Goal: Task Accomplishment & Management: Complete application form

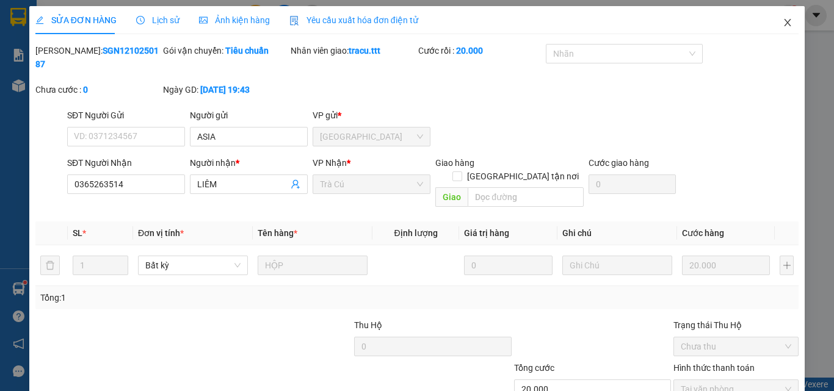
click at [782, 24] on icon "close" at bounding box center [787, 23] width 10 height 10
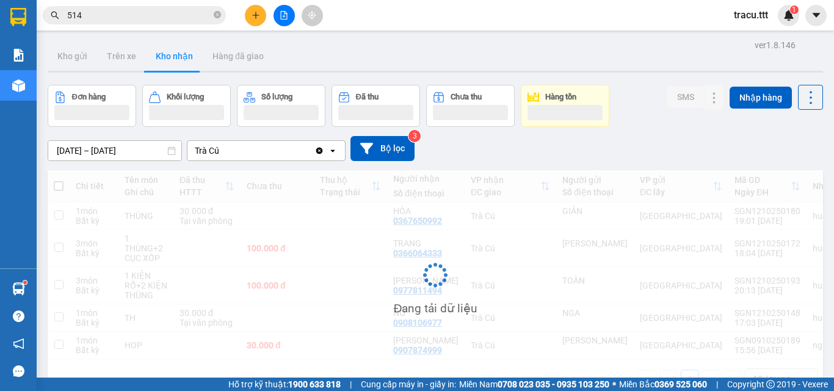
click at [261, 18] on button at bounding box center [255, 15] width 21 height 21
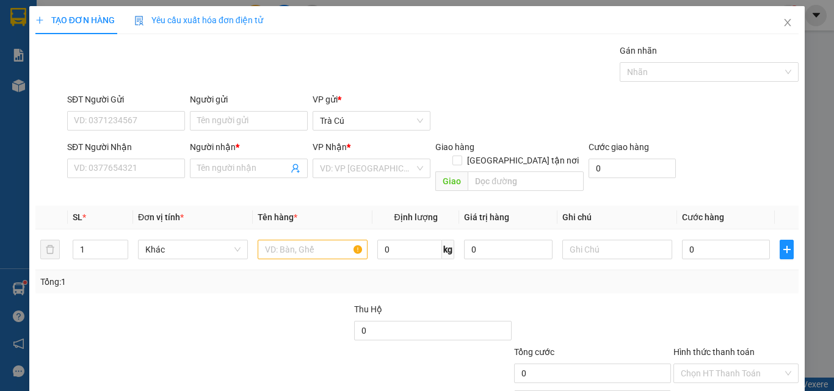
click at [126, 157] on div "SĐT Người Nhận" at bounding box center [126, 149] width 118 height 18
click at [120, 173] on input "SĐT Người Nhận" at bounding box center [126, 169] width 118 height 20
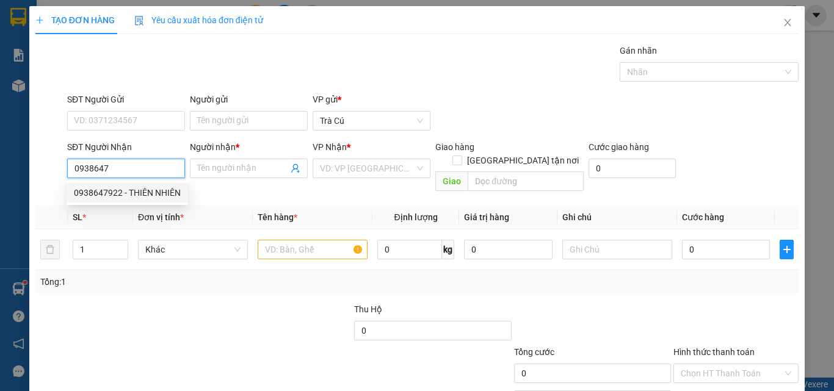
click at [115, 199] on div "0938647922 - THIÊN NHIÊN" at bounding box center [127, 192] width 107 height 13
type input "0938647922"
type input "THIÊN NHIÊN"
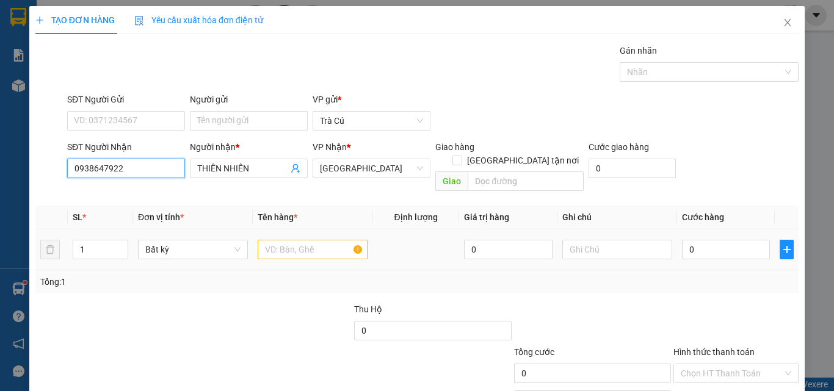
type input "0938647922"
click at [322, 240] on input "text" at bounding box center [313, 250] width 110 height 20
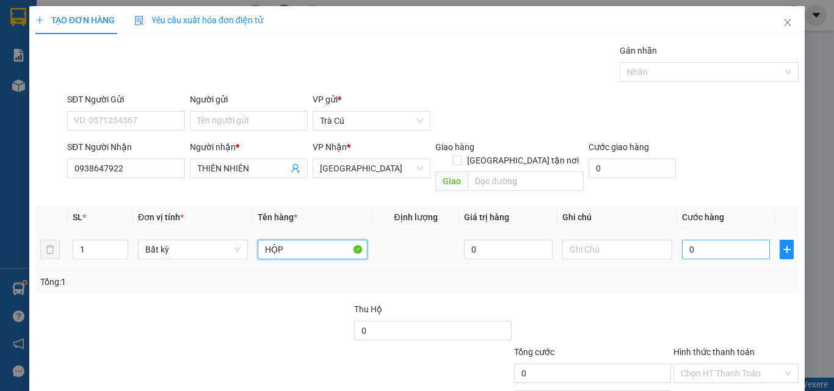
type input "HỘP"
click at [716, 243] on input "0" at bounding box center [726, 250] width 88 height 20
type input "2"
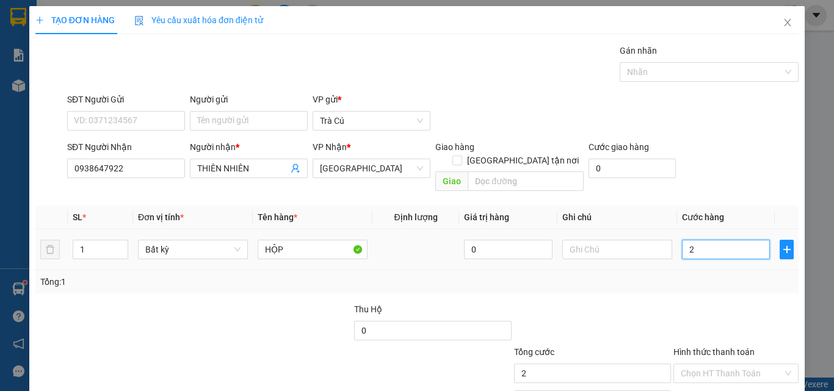
type input "20"
type input "20.000"
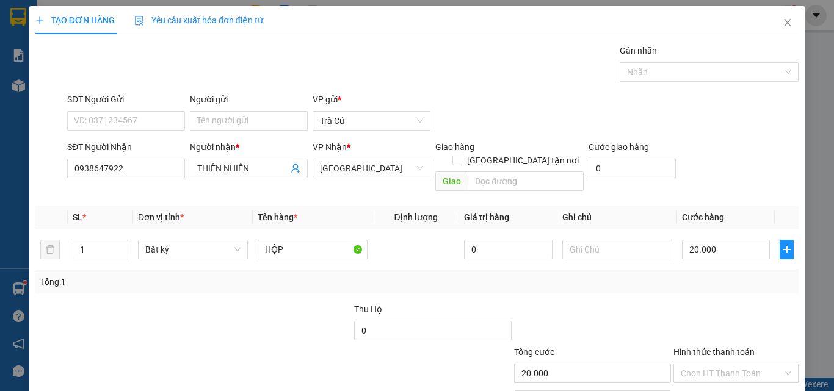
scroll to position [60, 0]
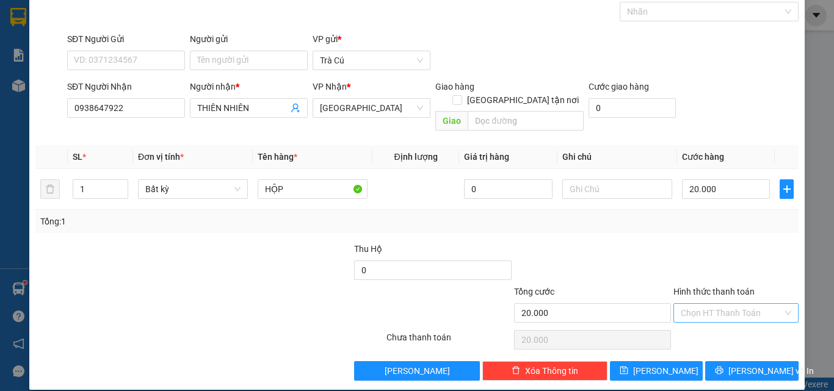
click at [763, 304] on input "Hình thức thanh toán" at bounding box center [731, 313] width 102 height 18
click at [728, 320] on div "Tại văn phòng" at bounding box center [728, 323] width 109 height 13
type input "0"
click at [719, 366] on span "printer" at bounding box center [719, 371] width 9 height 10
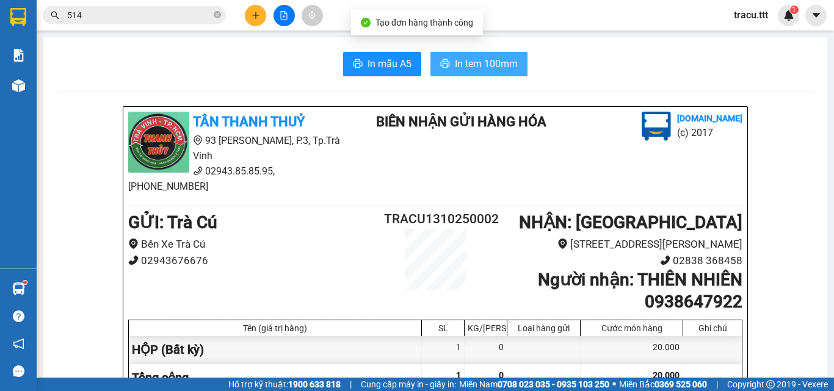
click at [470, 70] on span "In tem 100mm" at bounding box center [486, 63] width 63 height 15
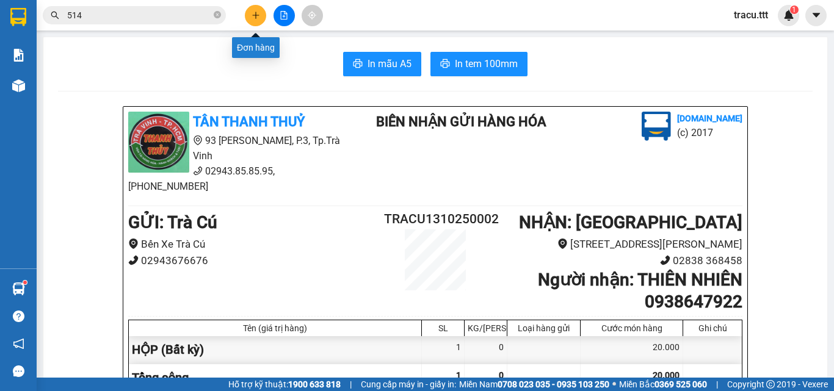
click at [251, 13] on icon "plus" at bounding box center [255, 15] width 9 height 9
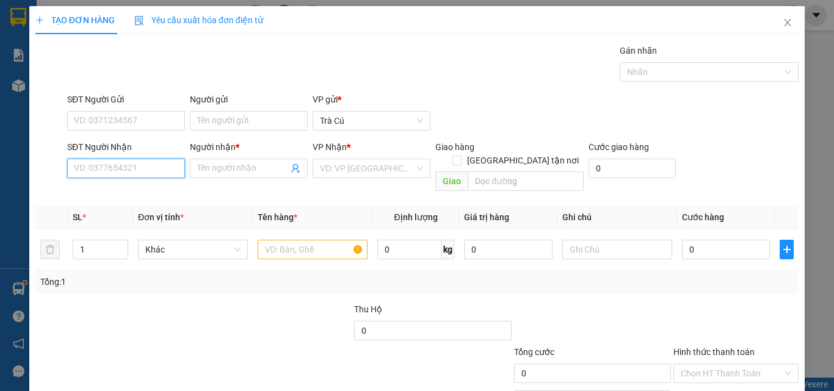
click at [92, 161] on input "SĐT Người Nhận" at bounding box center [126, 169] width 118 height 20
click at [137, 174] on input "SĐT Người Nhận" at bounding box center [126, 169] width 118 height 20
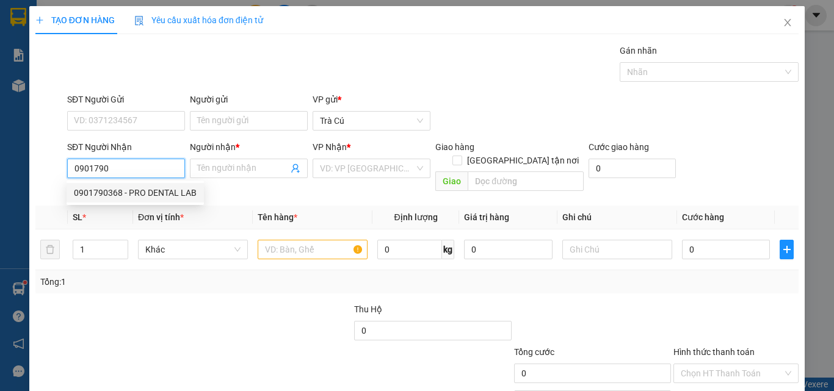
click at [156, 185] on div "0901790368 - PRO DENTAL LAB" at bounding box center [135, 193] width 137 height 20
type input "0901790368"
type input "PRO DENTAL LAB"
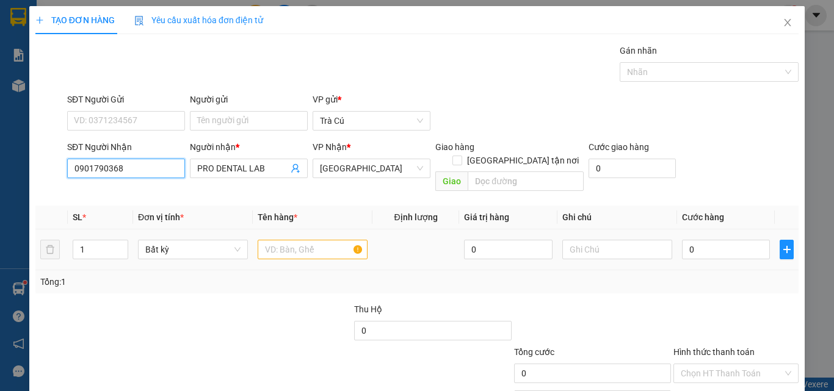
type input "0901790368"
click at [258, 229] on td at bounding box center [313, 249] width 120 height 41
click at [265, 240] on input "text" at bounding box center [313, 250] width 110 height 20
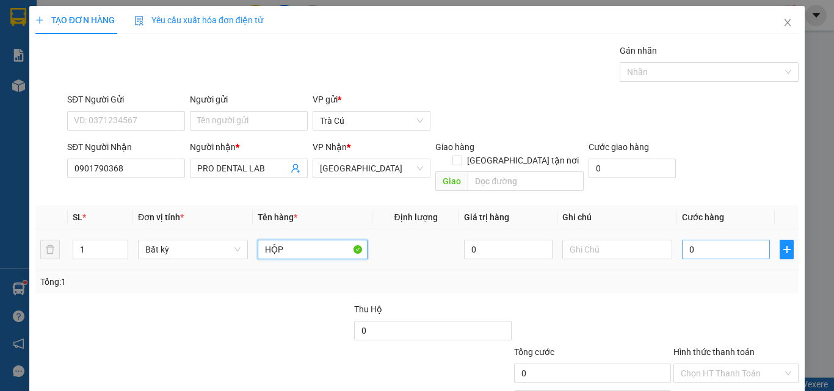
type input "HỘP"
click at [687, 240] on input "0" at bounding box center [726, 250] width 88 height 20
type input "2"
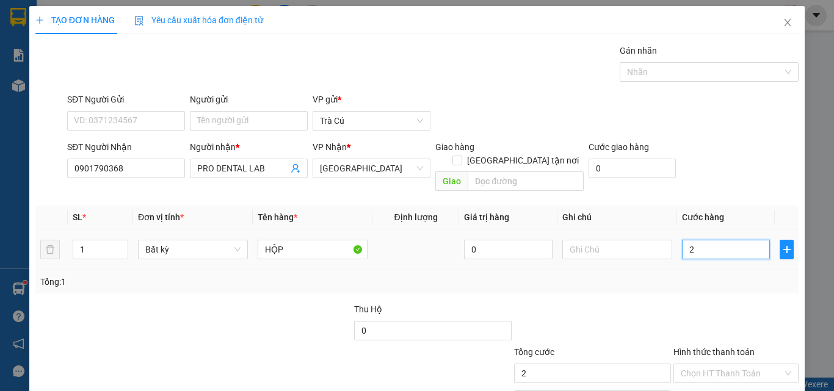
type input "20"
type input "20.000"
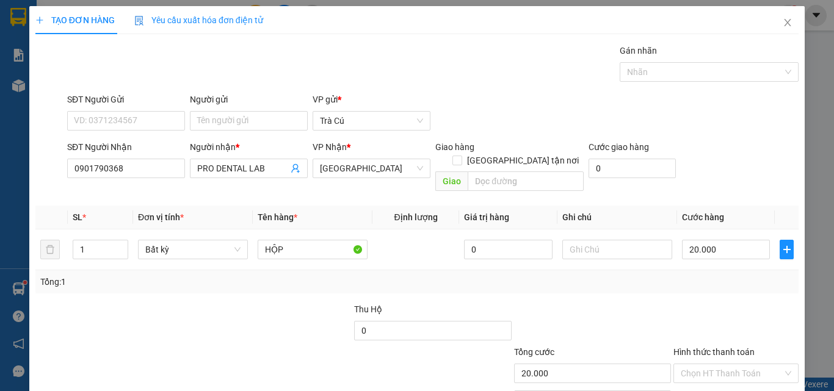
scroll to position [60, 0]
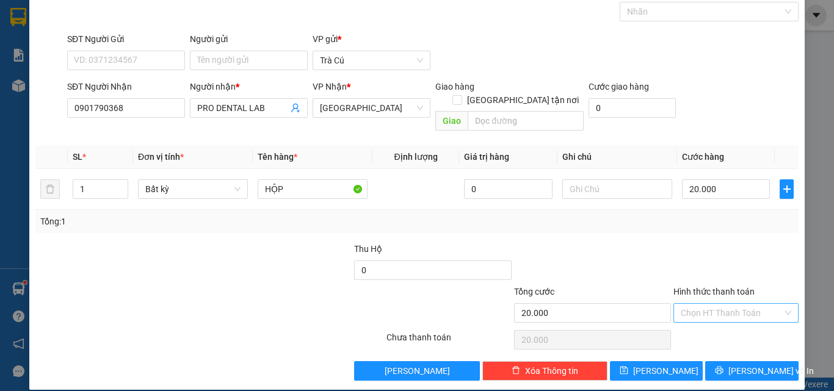
click at [768, 304] on input "Hình thức thanh toán" at bounding box center [731, 313] width 102 height 18
click at [744, 323] on div "Tại văn phòng" at bounding box center [728, 323] width 109 height 13
type input "0"
click at [733, 364] on span "[PERSON_NAME] và In" at bounding box center [770, 370] width 85 height 13
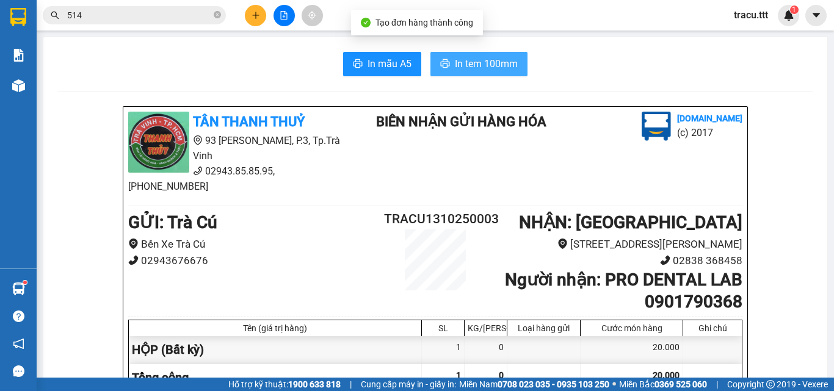
click at [499, 70] on span "In tem 100mm" at bounding box center [486, 63] width 63 height 15
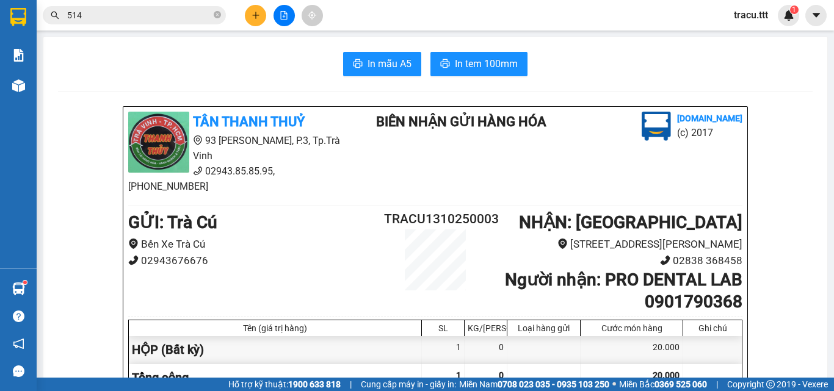
click at [255, 11] on icon "plus" at bounding box center [255, 15] width 9 height 9
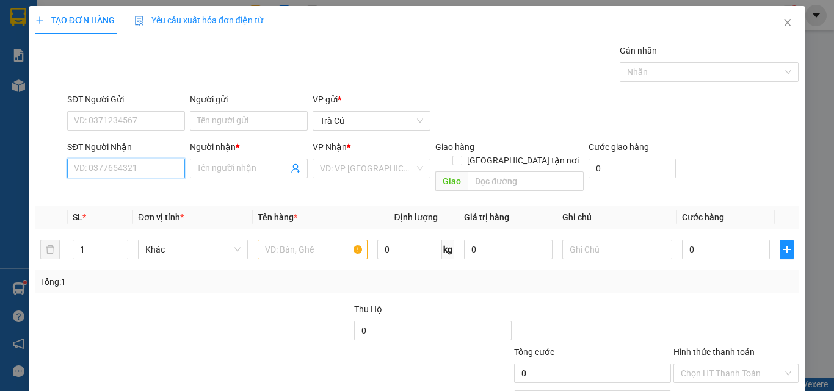
click at [131, 165] on input "SĐT Người Nhận" at bounding box center [126, 169] width 118 height 20
click at [131, 195] on div "0901326950 - THỊNH" at bounding box center [125, 192] width 102 height 13
type input "0901326950"
type input "THỊNH"
type input "0901326950"
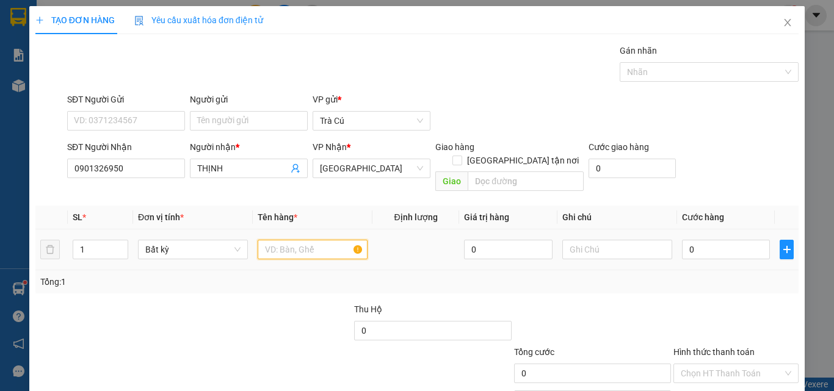
click at [300, 240] on input "text" at bounding box center [313, 250] width 110 height 20
type input "THỊNH"
click at [690, 240] on input "0" at bounding box center [726, 250] width 88 height 20
type input "3"
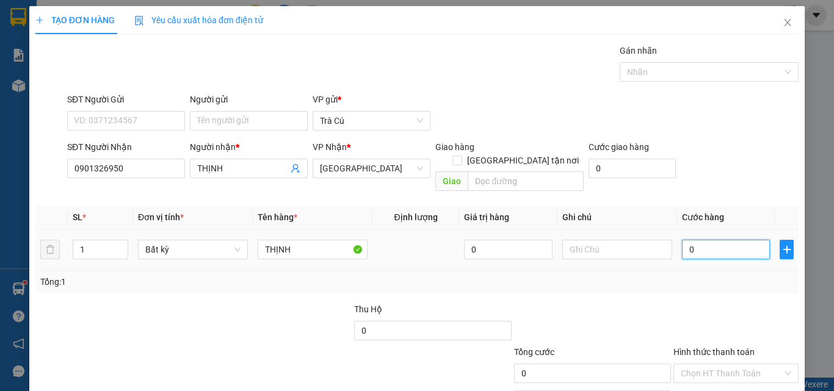
type input "3"
type input "30"
type input "30.000"
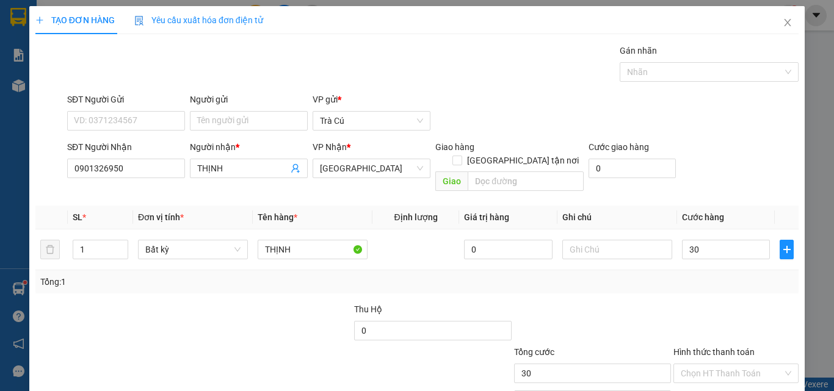
type input "30.000"
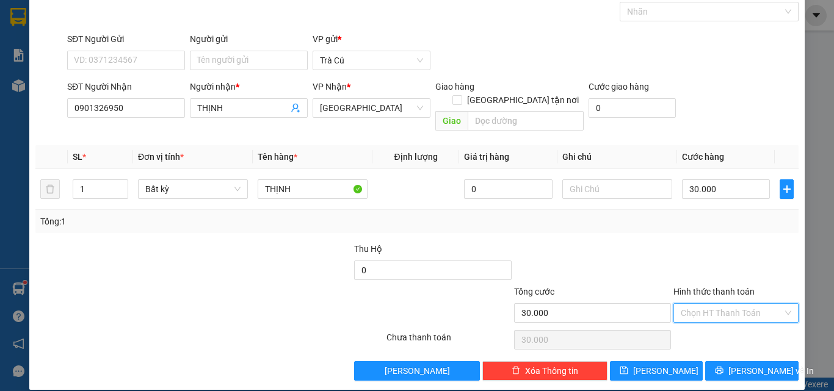
click at [694, 304] on input "Hình thức thanh toán" at bounding box center [731, 313] width 102 height 18
drag, startPoint x: 700, startPoint y: 326, endPoint x: 710, endPoint y: 326, distance: 9.8
click at [703, 325] on div "Tại văn phòng" at bounding box center [728, 323] width 109 height 13
type input "0"
click at [733, 364] on span "[PERSON_NAME] và In" at bounding box center [770, 370] width 85 height 13
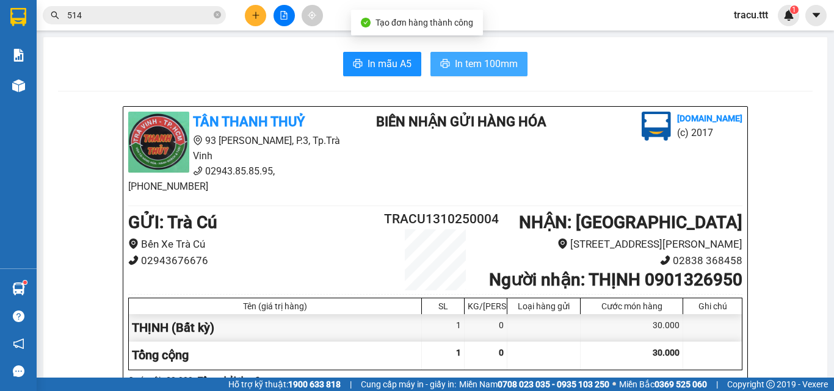
click at [494, 68] on span "In tem 100mm" at bounding box center [486, 63] width 63 height 15
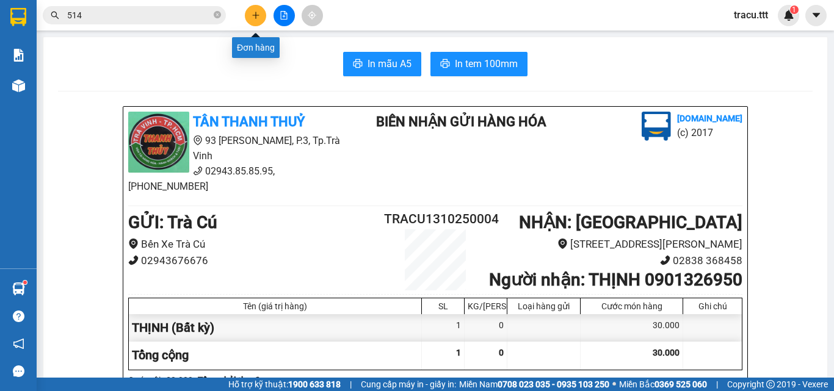
click at [248, 11] on button at bounding box center [255, 15] width 21 height 21
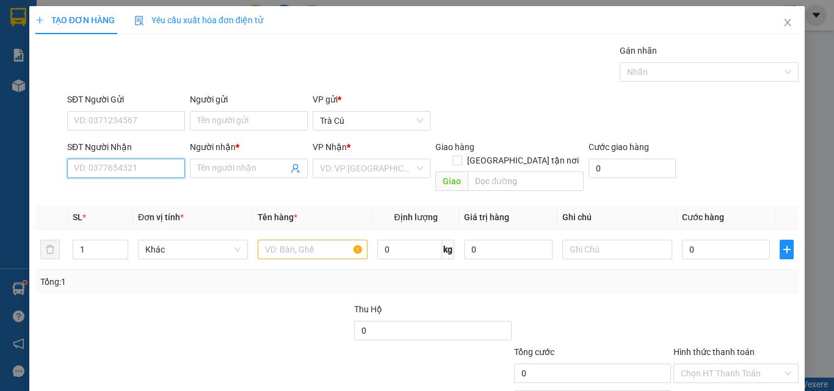
click at [148, 173] on input "SĐT Người Nhận" at bounding box center [126, 169] width 118 height 20
type input "0357939285"
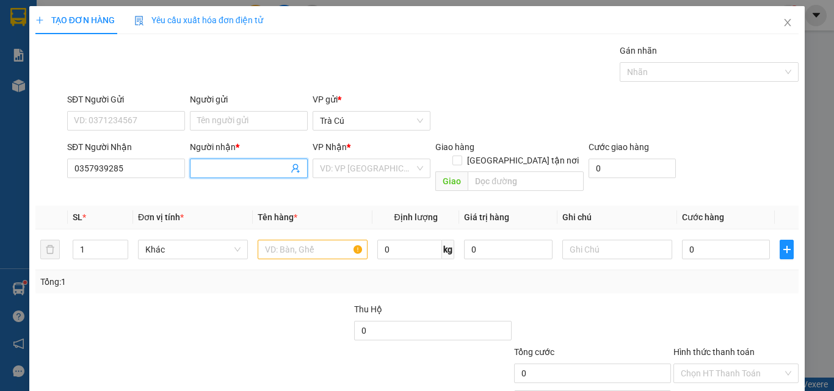
click at [220, 164] on input "Người nhận *" at bounding box center [242, 168] width 91 height 13
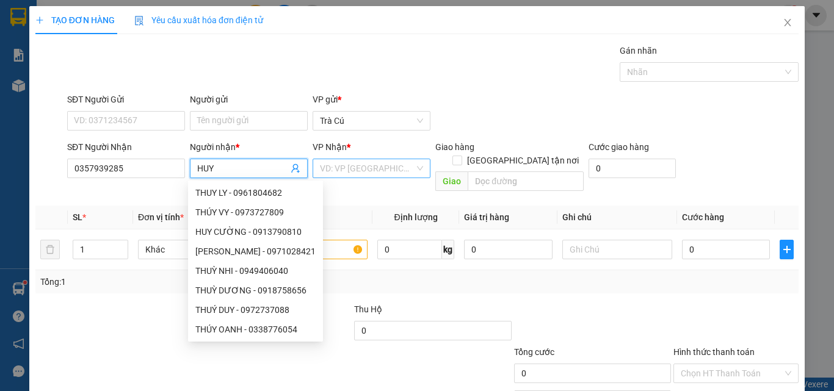
type input "HUY"
click at [353, 172] on input "search" at bounding box center [367, 168] width 95 height 18
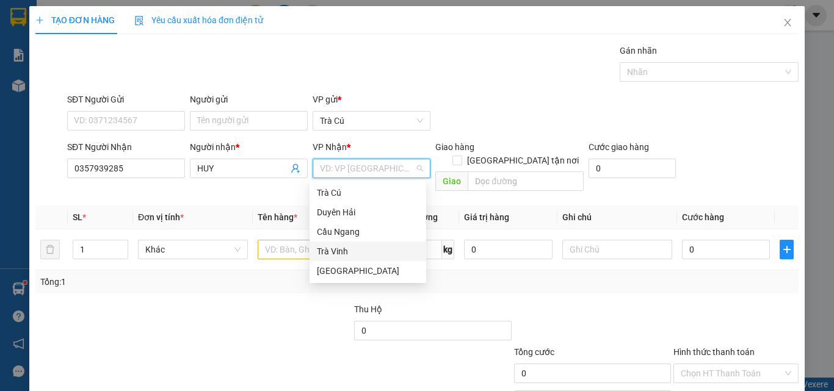
click at [328, 245] on div "Trà Vinh" at bounding box center [368, 251] width 102 height 13
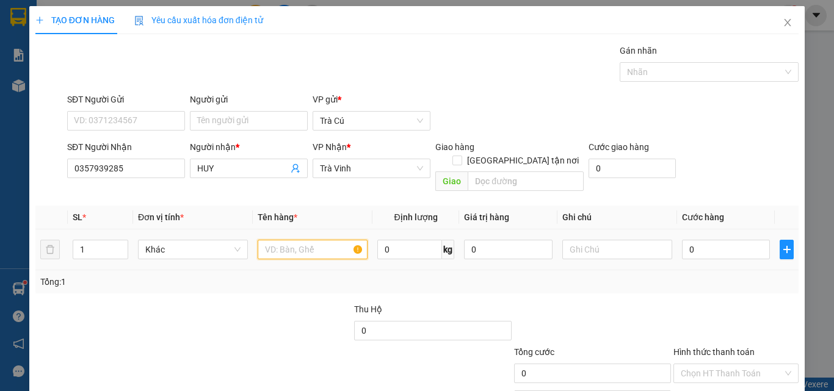
click at [287, 240] on input "text" at bounding box center [313, 250] width 110 height 20
type input "BIỂN SỐ XE"
click at [712, 240] on input "0" at bounding box center [726, 250] width 88 height 20
type input "2"
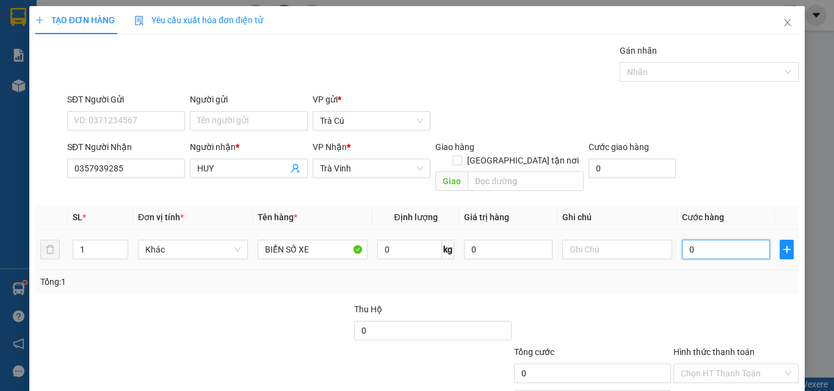
type input "2"
type input "20"
type input "20.000"
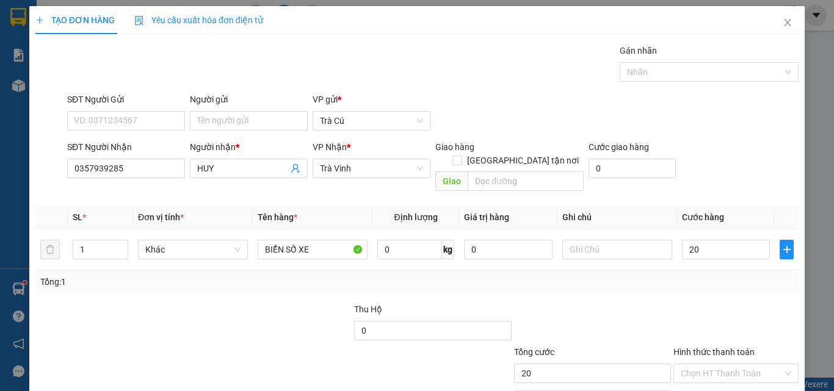
type input "20.000"
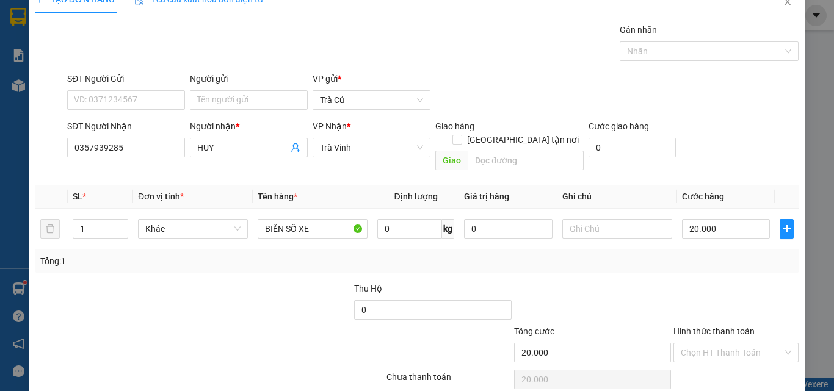
scroll to position [26, 0]
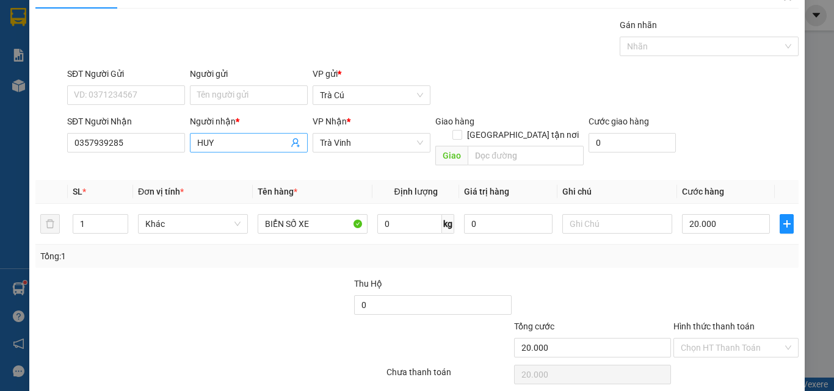
click at [233, 143] on input "HUY" at bounding box center [242, 142] width 91 height 13
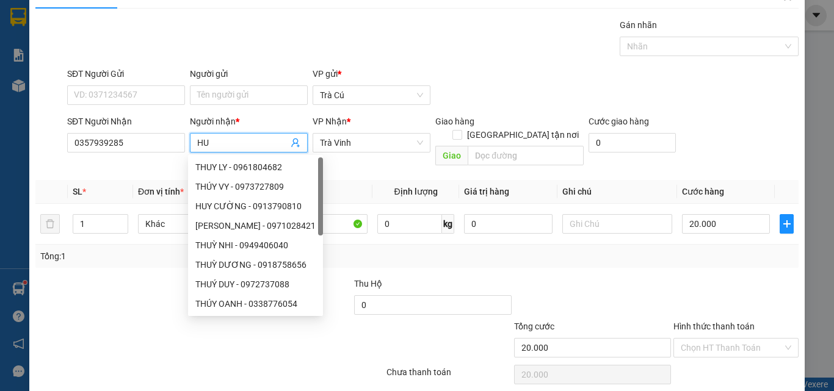
type input "H"
type input "TRÍ"
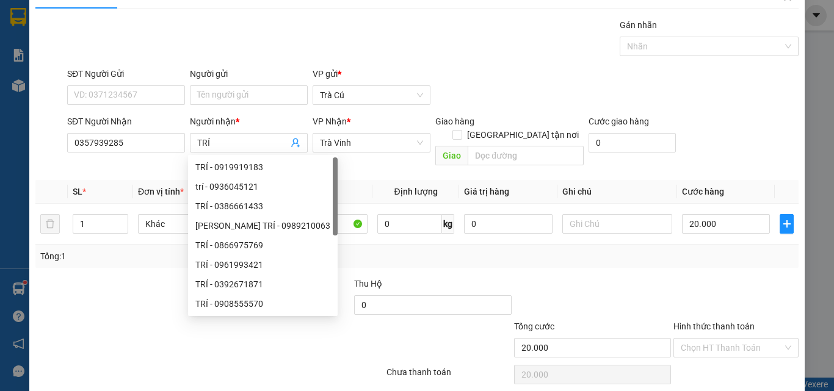
scroll to position [60, 0]
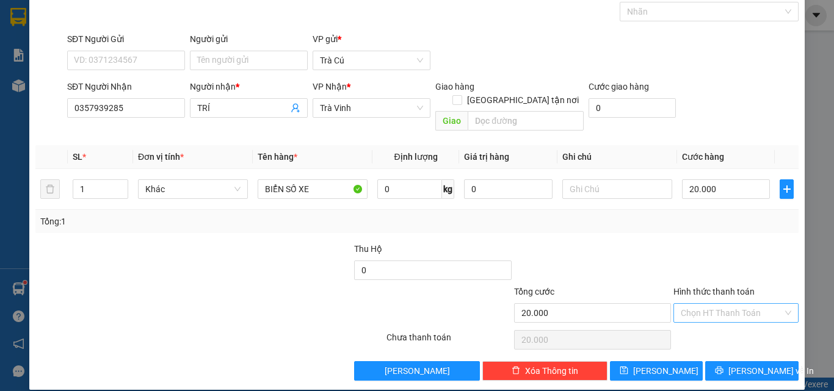
click at [735, 306] on input "Hình thức thanh toán" at bounding box center [731, 313] width 102 height 18
drag, startPoint x: 724, startPoint y: 320, endPoint x: 735, endPoint y: 344, distance: 26.2
click at [724, 321] on div "Tại văn phòng" at bounding box center [728, 323] width 109 height 13
type input "0"
click at [738, 364] on span "[PERSON_NAME] và In" at bounding box center [770, 370] width 85 height 13
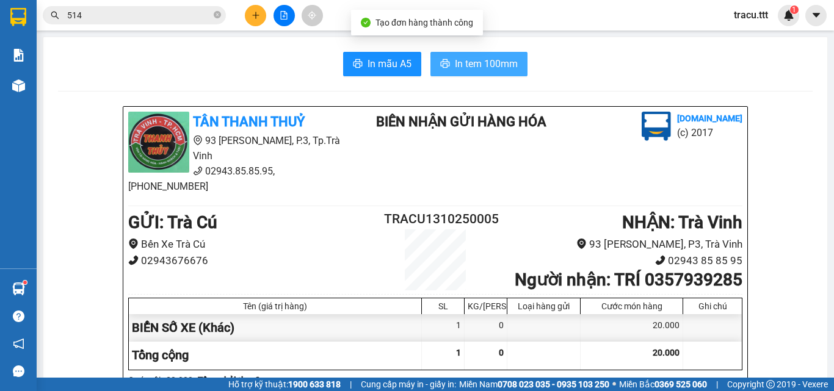
click at [455, 63] on span "In tem 100mm" at bounding box center [486, 63] width 63 height 15
click at [484, 55] on button "In tem 100mm" at bounding box center [478, 64] width 97 height 24
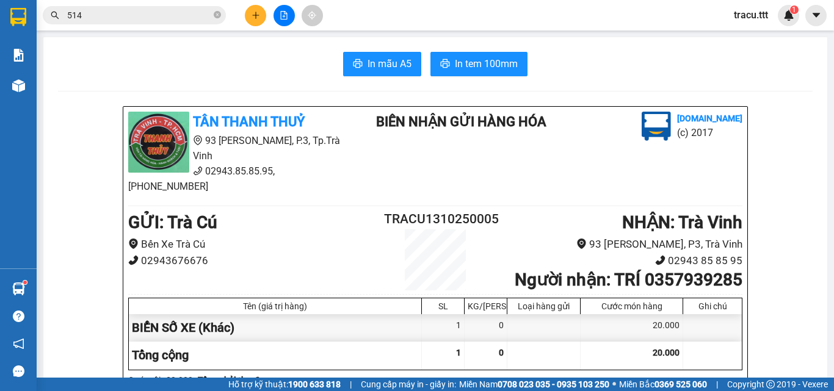
click at [214, 18] on icon "close-circle" at bounding box center [217, 14] width 7 height 7
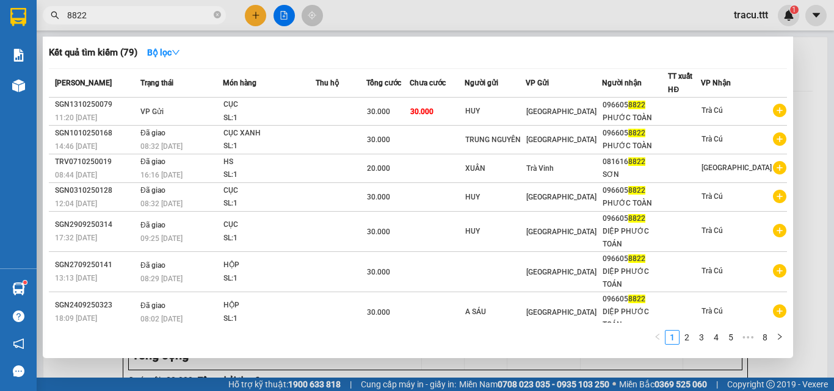
type input "8822"
click at [221, 16] on span "8822" at bounding box center [134, 15] width 183 height 18
click at [217, 16] on icon "close-circle" at bounding box center [217, 14] width 7 height 7
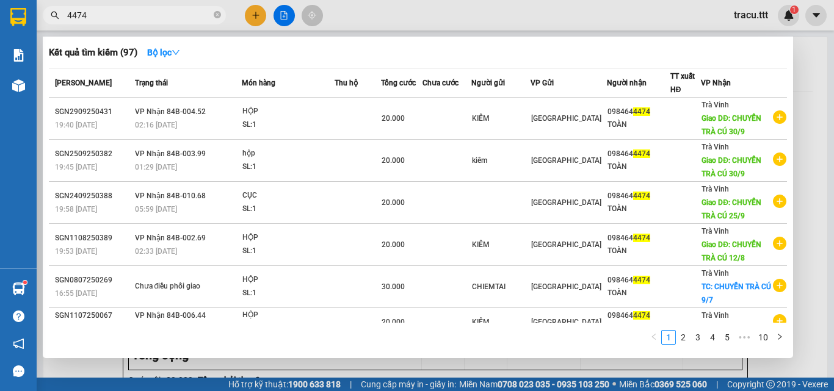
type input "4474"
click at [372, 15] on div at bounding box center [417, 195] width 834 height 391
click at [218, 13] on icon "close-circle" at bounding box center [217, 14] width 7 height 7
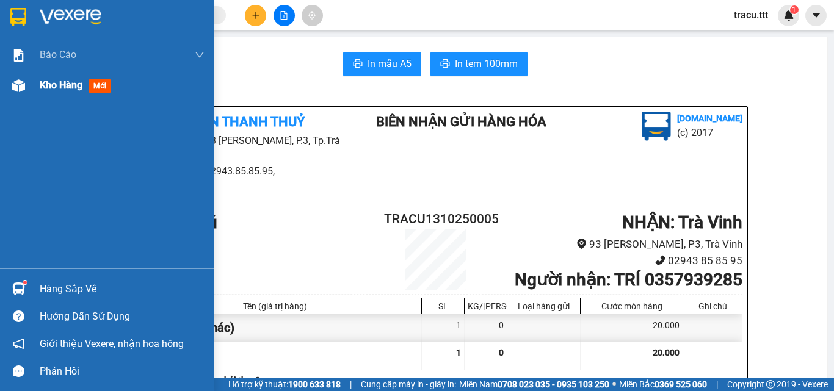
click at [49, 87] on span "Kho hàng" at bounding box center [61, 85] width 43 height 12
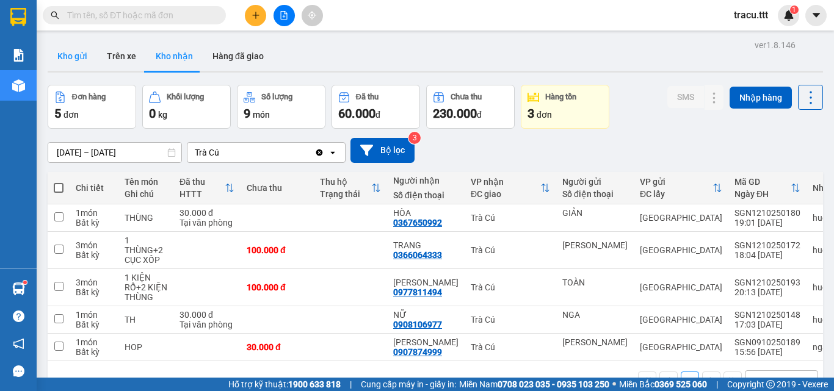
click at [70, 59] on button "Kho gửi" at bounding box center [72, 55] width 49 height 29
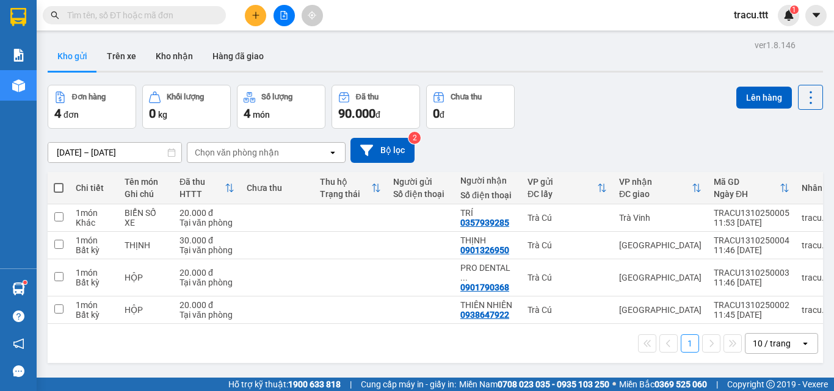
click at [62, 187] on span at bounding box center [59, 188] width 10 height 10
click at [59, 182] on input "checkbox" at bounding box center [59, 182] width 0 height 0
checkbox input "true"
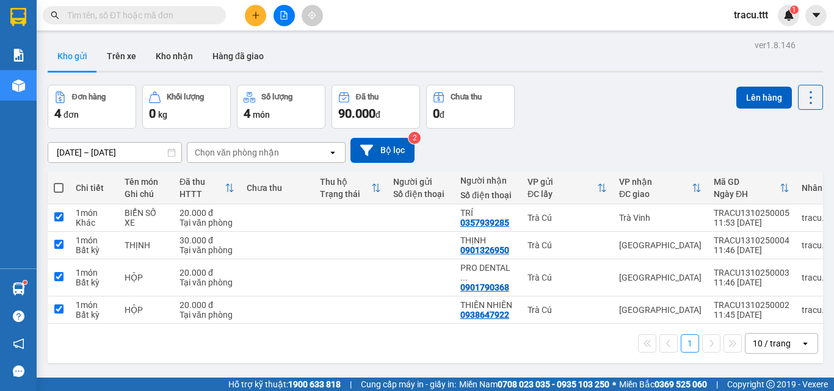
checkbox input "true"
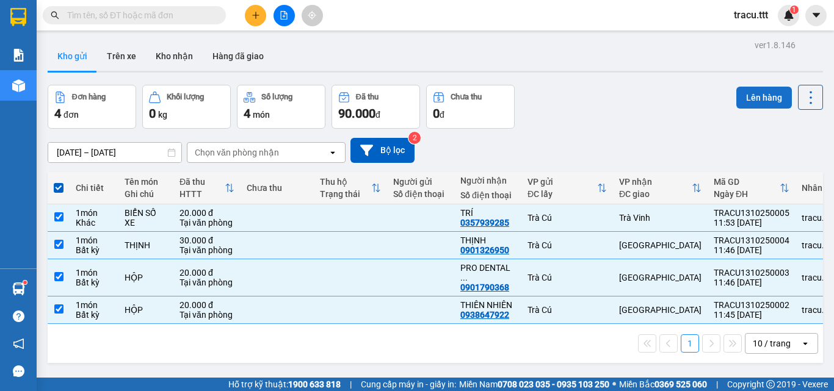
click at [758, 106] on button "Lên hàng" at bounding box center [764, 98] width 56 height 22
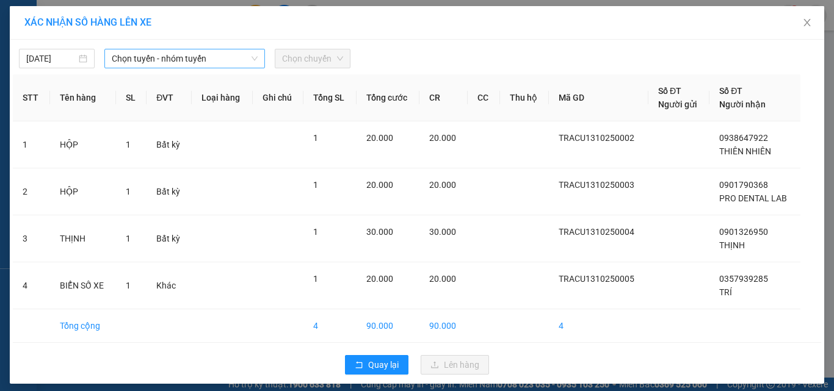
click at [203, 60] on span "Chọn tuyến - nhóm tuyến" at bounding box center [185, 58] width 146 height 18
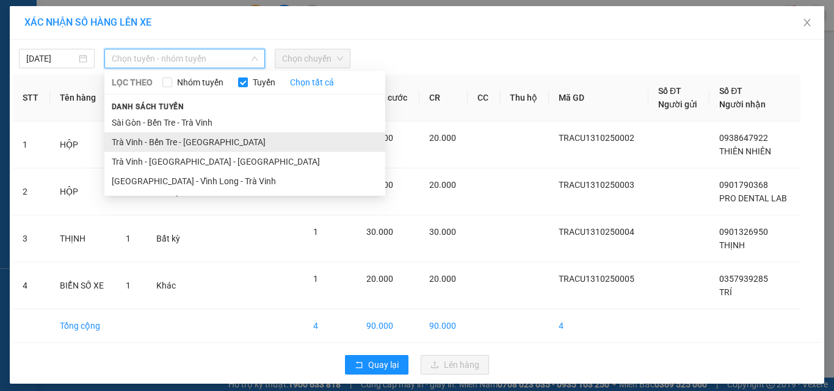
click at [198, 139] on li "Trà Vinh - Bến Tre - [GEOGRAPHIC_DATA]" at bounding box center [244, 142] width 281 height 20
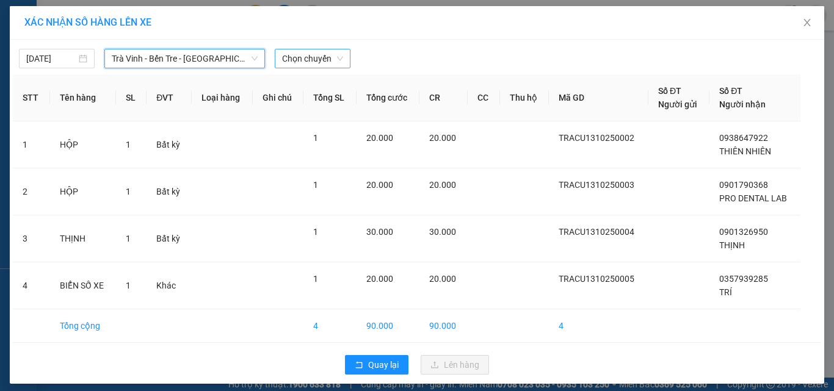
click at [312, 61] on span "Chọn chuyến" at bounding box center [312, 58] width 61 height 18
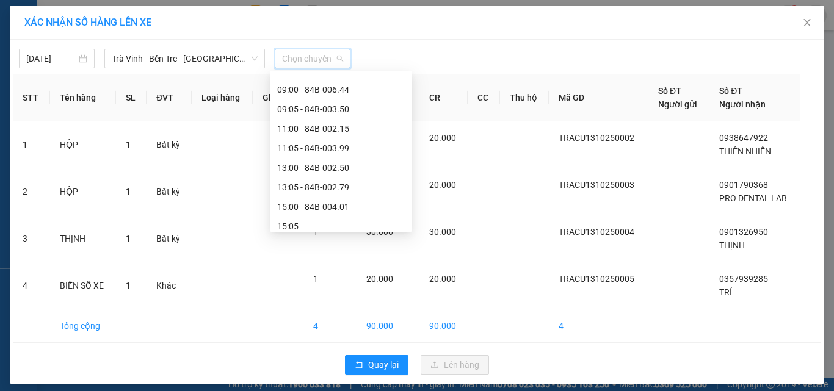
scroll to position [203, 0]
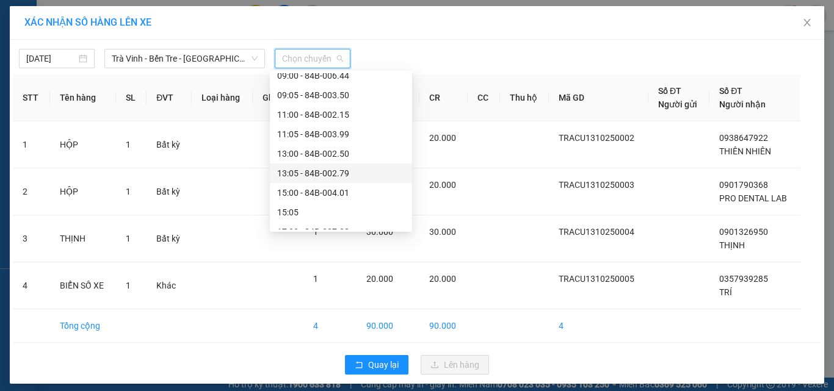
click at [359, 174] on div "13:05 - 84B-002.79" at bounding box center [341, 173] width 128 height 13
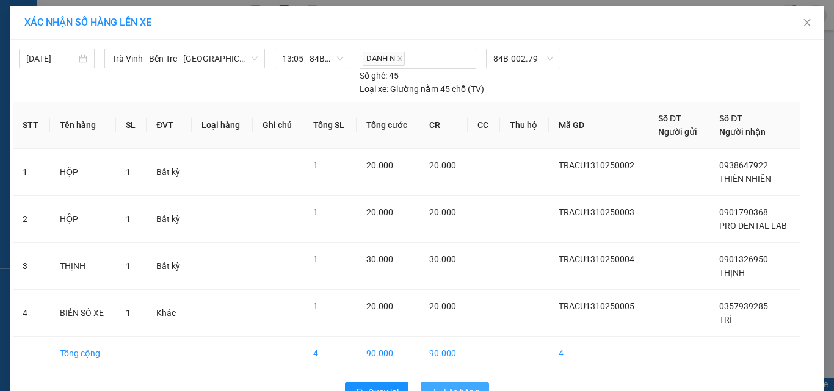
click at [470, 387] on span "Lên hàng" at bounding box center [461, 392] width 35 height 13
